Goal: Find specific page/section: Find specific page/section

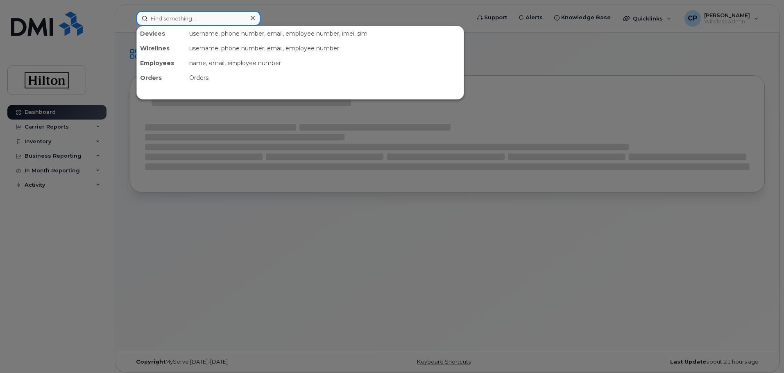
paste input "2144600464"
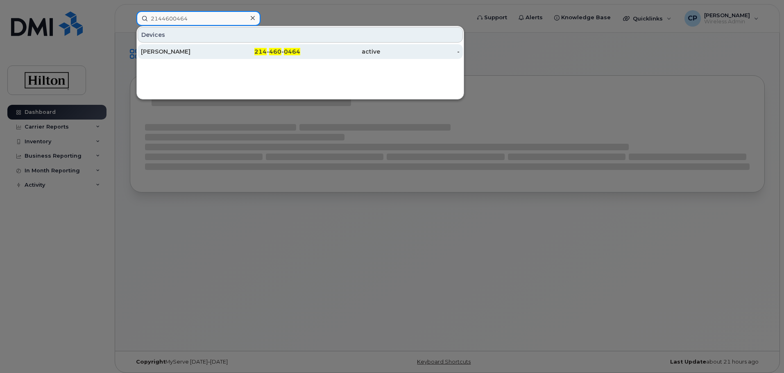
type input "2144600464"
click at [201, 48] on div "[PERSON_NAME]" at bounding box center [181, 51] width 80 height 8
